Goal: Find specific page/section: Find specific page/section

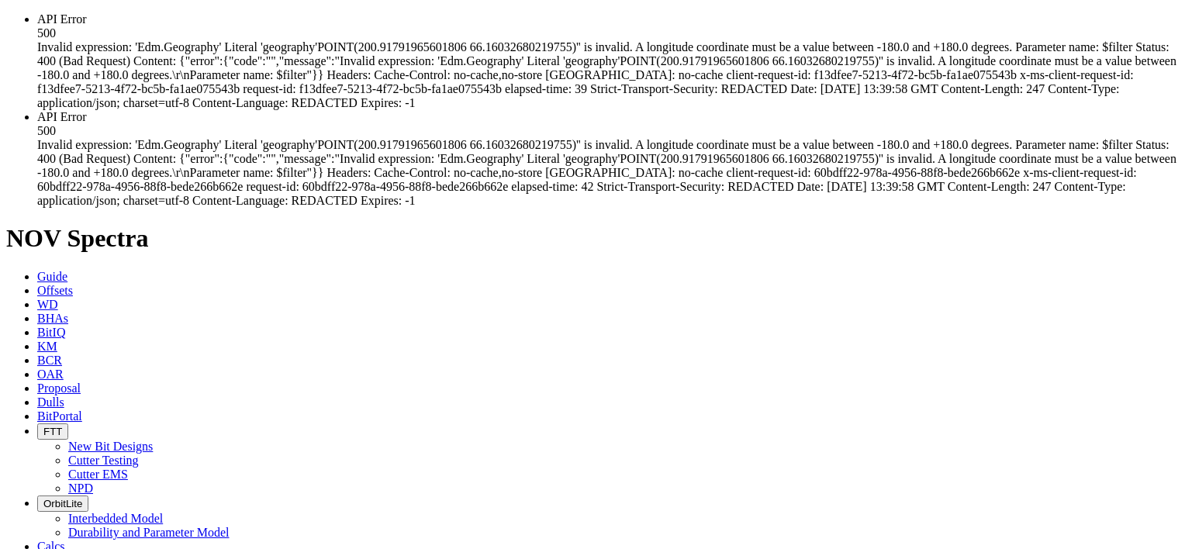
click at [749, 33] on div "API Error 500 Invalid expression: 'Edm.Geography' Literal 'geography'POINT(200.…" at bounding box center [608, 61] width 1142 height 98
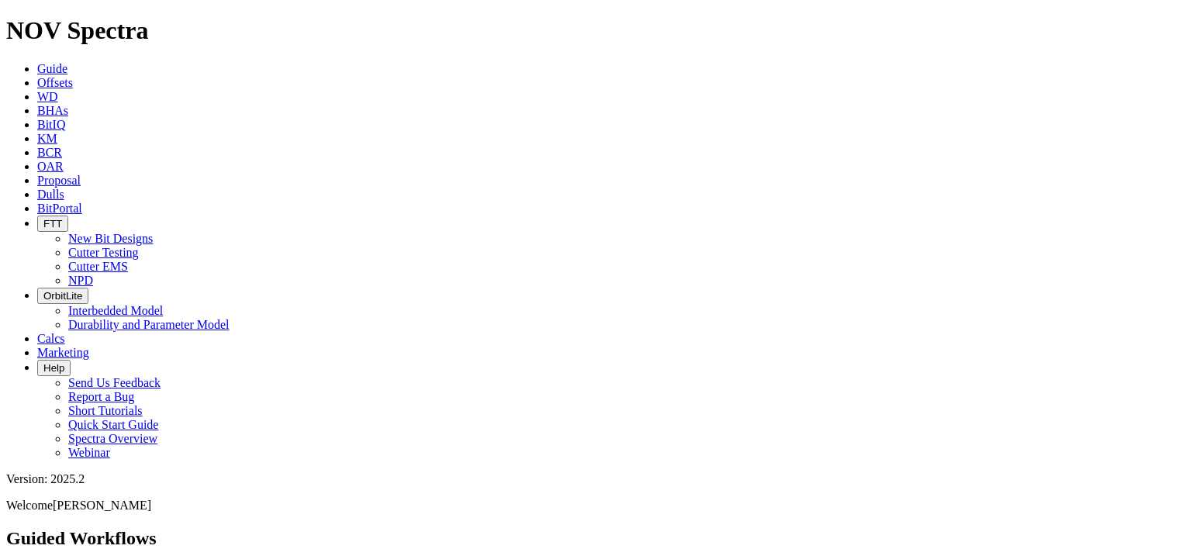
drag, startPoint x: 745, startPoint y: 12, endPoint x: 738, endPoint y: 26, distance: 16.7
click at [43, 218] on icon "button" at bounding box center [43, 224] width 0 height 12
click at [139, 246] on link "Cutter Testing" at bounding box center [103, 252] width 71 height 13
